Goal: Transaction & Acquisition: Purchase product/service

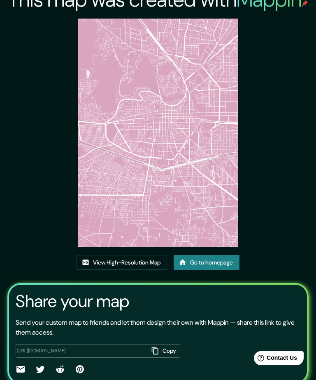
scroll to position [35, 0]
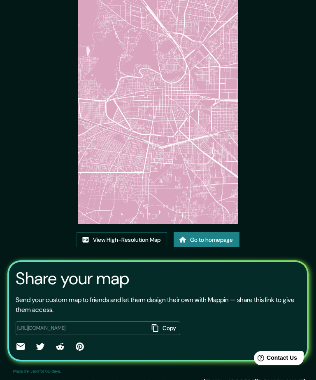
click at [231, 247] on link "Go to homepage" at bounding box center [207, 239] width 66 height 15
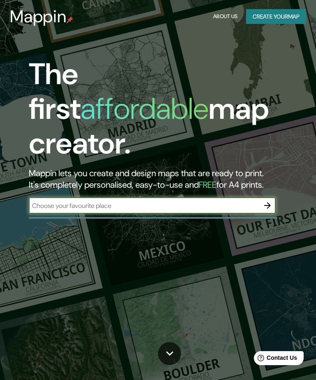
click at [298, 10] on button "Create your map" at bounding box center [276, 16] width 60 height 15
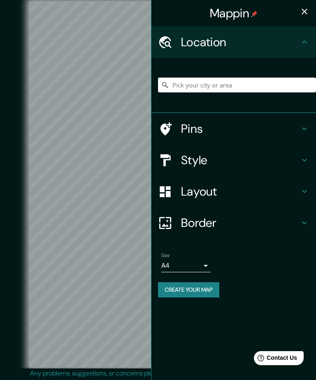
scroll to position [26, 0]
click at [282, 80] on input "Pick your city or area" at bounding box center [237, 84] width 158 height 15
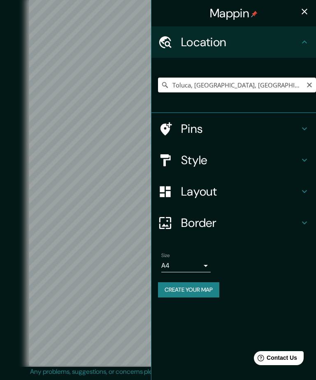
click at [288, 80] on input "Toluca, [GEOGRAPHIC_DATA], [GEOGRAPHIC_DATA]" at bounding box center [237, 84] width 158 height 15
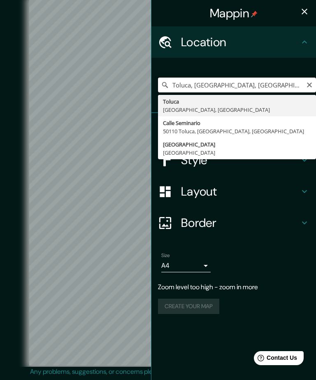
click at [269, 91] on input "Toluca, [GEOGRAPHIC_DATA], [GEOGRAPHIC_DATA]" at bounding box center [237, 84] width 158 height 15
type input "[GEOGRAPHIC_DATA], [GEOGRAPHIC_DATA]"
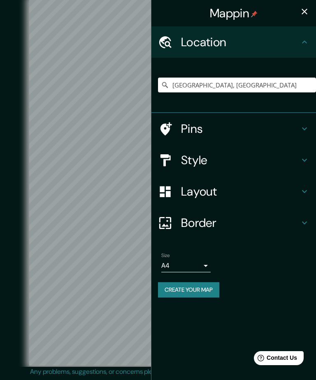
click at [242, 163] on h4 "Style" at bounding box center [240, 159] width 119 height 15
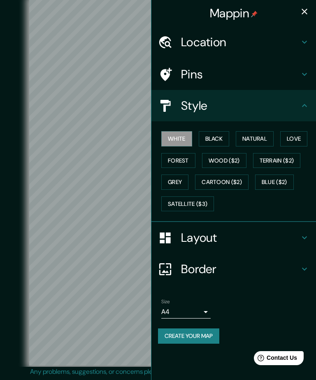
click at [224, 143] on button "Black" at bounding box center [214, 138] width 31 height 15
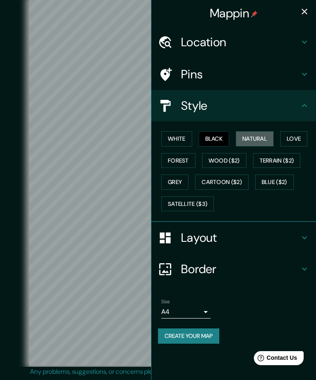
click at [258, 140] on button "Natural" at bounding box center [255, 138] width 38 height 15
click at [302, 136] on button "Love" at bounding box center [294, 138] width 27 height 15
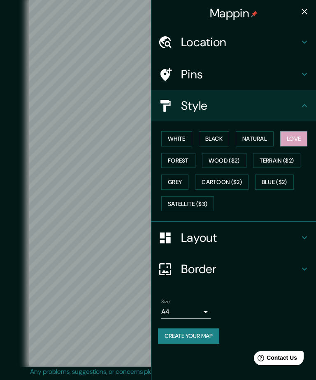
click at [189, 158] on button "Forest" at bounding box center [179, 160] width 34 height 15
click at [245, 155] on button "Wood ($2)" at bounding box center [224, 160] width 45 height 15
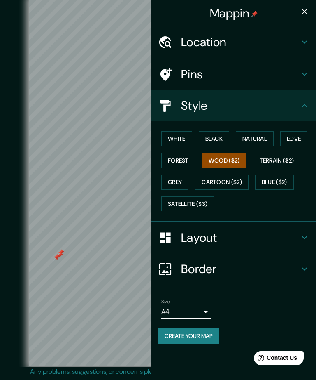
click at [57, 253] on div at bounding box center [57, 256] width 7 height 7
click at [59, 254] on div at bounding box center [57, 257] width 7 height 7
click at [57, 251] on div at bounding box center [59, 254] width 7 height 7
click at [56, 252] on div at bounding box center [59, 255] width 7 height 7
click at [88, 192] on div at bounding box center [86, 195] width 7 height 7
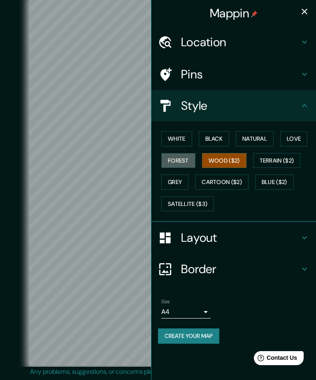
click at [174, 161] on button "Forest" at bounding box center [179, 160] width 34 height 15
click at [172, 181] on button "Grey" at bounding box center [175, 181] width 27 height 15
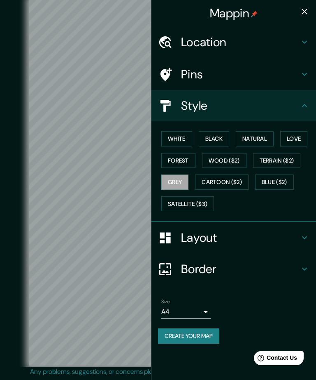
click at [255, 135] on button "Natural" at bounding box center [255, 138] width 38 height 15
click at [298, 138] on button "Love" at bounding box center [294, 138] width 27 height 15
click at [270, 155] on button "Terrain ($2)" at bounding box center [277, 160] width 48 height 15
click at [176, 157] on button "Forest" at bounding box center [179, 160] width 34 height 15
click at [170, 182] on button "Grey" at bounding box center [175, 181] width 27 height 15
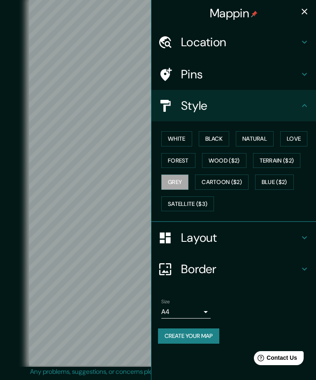
click at [176, 153] on button "Forest" at bounding box center [179, 160] width 34 height 15
click at [175, 332] on button "Create your map" at bounding box center [188, 335] width 61 height 15
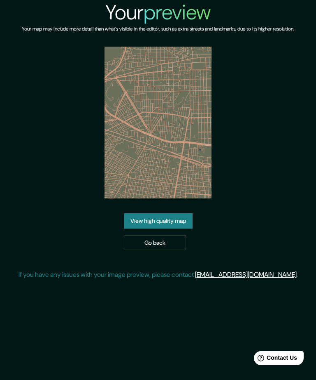
click at [142, 228] on link "View high quality map" at bounding box center [158, 220] width 69 height 15
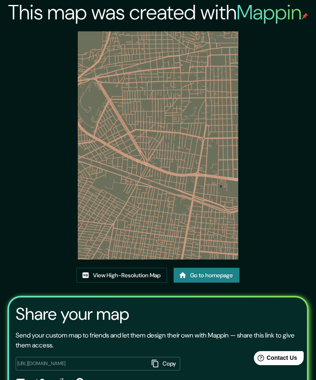
click at [79, 187] on img at bounding box center [158, 145] width 161 height 228
